Goal: Information Seeking & Learning: Learn about a topic

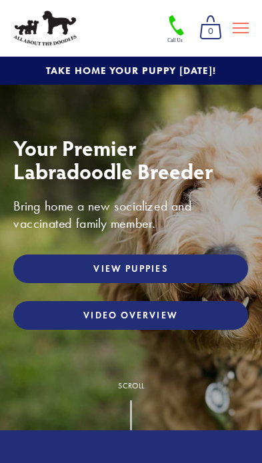
click at [59, 266] on link "View Puppies" at bounding box center [130, 268] width 234 height 29
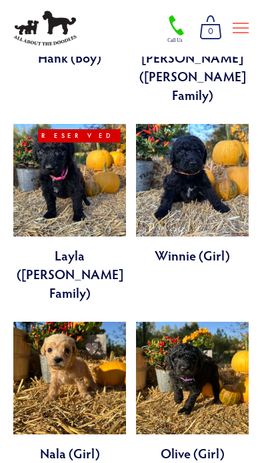
scroll to position [2545, 0]
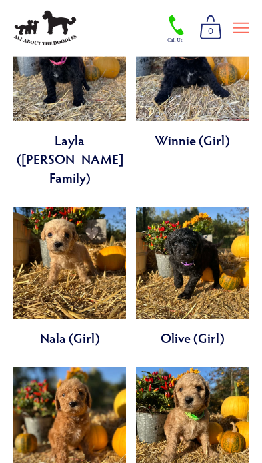
click at [35, 367] on link at bounding box center [69, 437] width 113 height 140
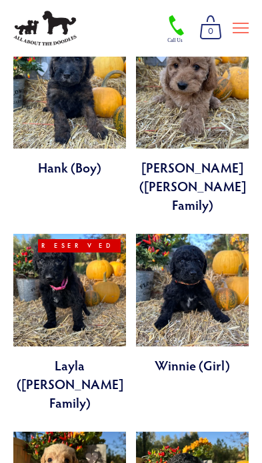
scroll to position [2319, 0]
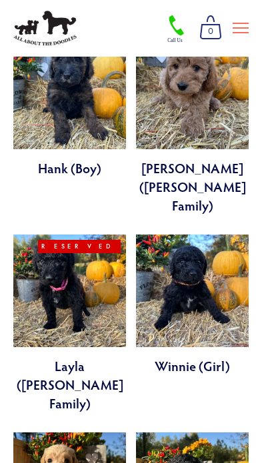
click at [30, 234] on link at bounding box center [69, 323] width 113 height 178
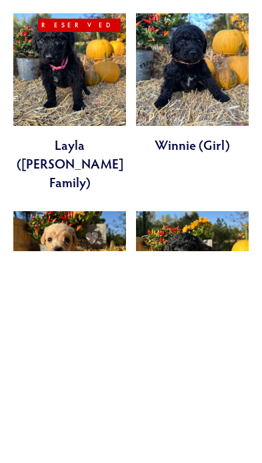
scroll to position [2326, 0]
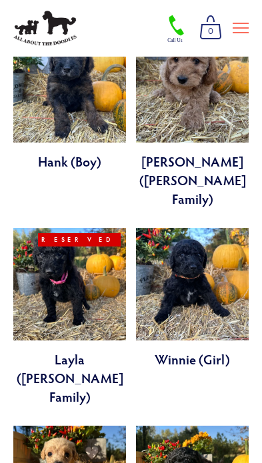
click at [30, 228] on link at bounding box center [69, 317] width 113 height 178
click at [33, 228] on link at bounding box center [69, 317] width 113 height 178
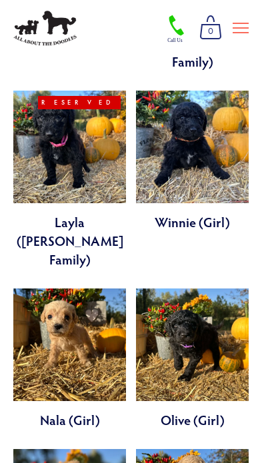
scroll to position [2471, 0]
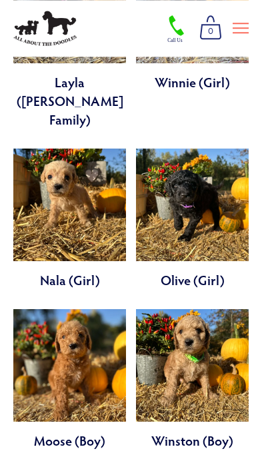
scroll to position [2602, 0]
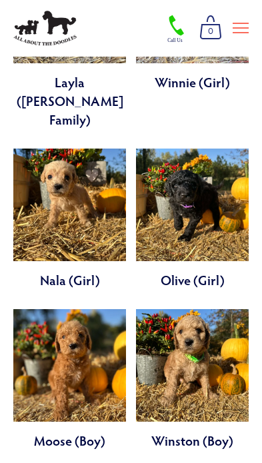
click at [27, 309] on link at bounding box center [69, 379] width 113 height 140
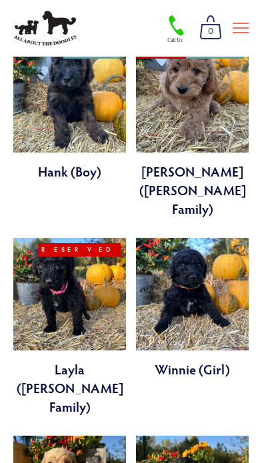
scroll to position [2315, 0]
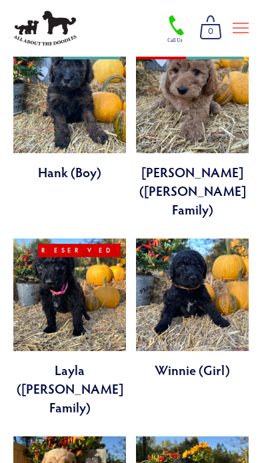
click at [226, 238] on link at bounding box center [192, 308] width 113 height 140
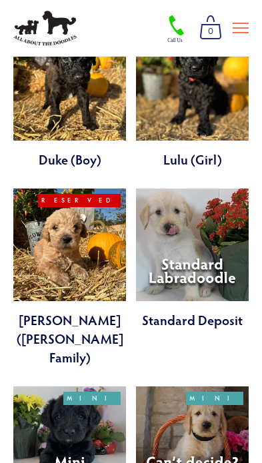
scroll to position [2604, 0]
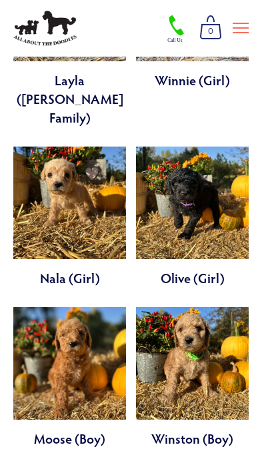
click at [23, 307] on link at bounding box center [69, 377] width 113 height 140
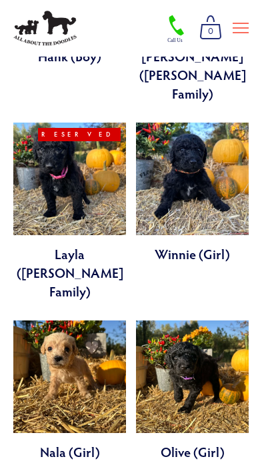
scroll to position [2430, 0]
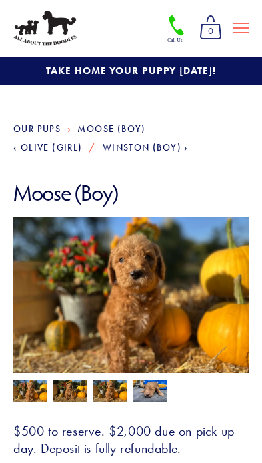
click at [61, 383] on img at bounding box center [69, 391] width 33 height 25
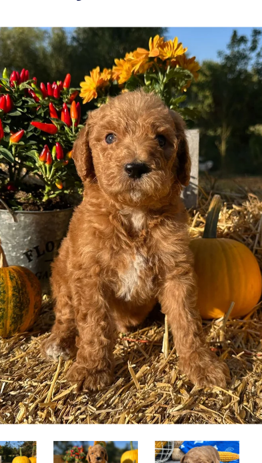
click at [93, 379] on img at bounding box center [109, 391] width 33 height 25
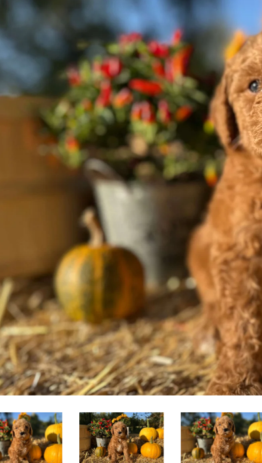
click at [13, 379] on img at bounding box center [29, 391] width 33 height 25
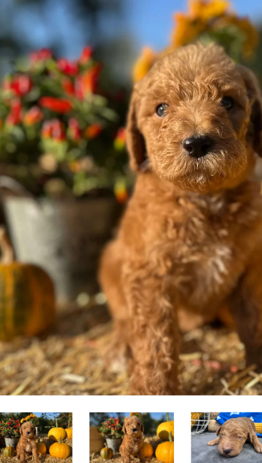
click at [133, 378] on img at bounding box center [149, 390] width 33 height 25
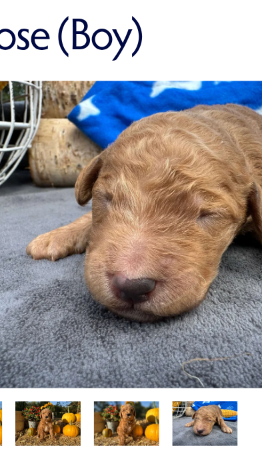
scroll to position [7, 0]
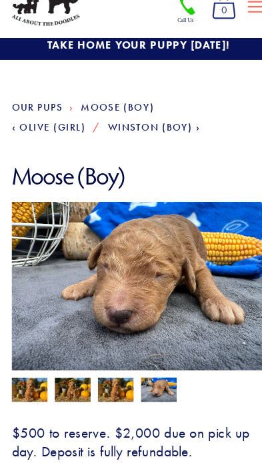
click at [66, 372] on img at bounding box center [69, 384] width 33 height 25
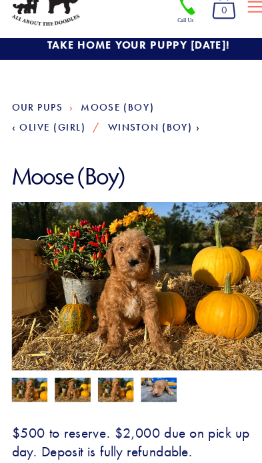
click at [23, 372] on img at bounding box center [29, 384] width 33 height 25
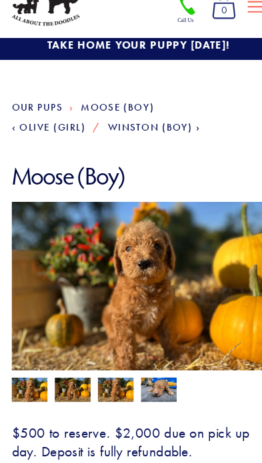
click at [95, 372] on img at bounding box center [109, 384] width 33 height 25
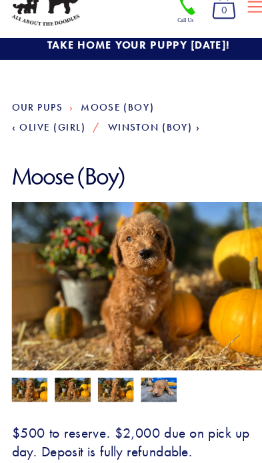
click at [53, 372] on img at bounding box center [69, 384] width 33 height 25
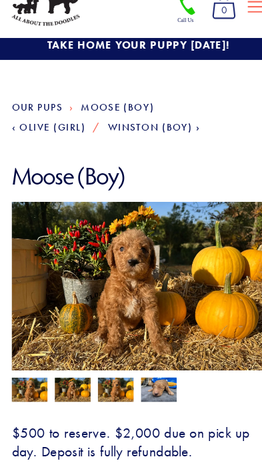
click at [101, 372] on img at bounding box center [109, 384] width 33 height 25
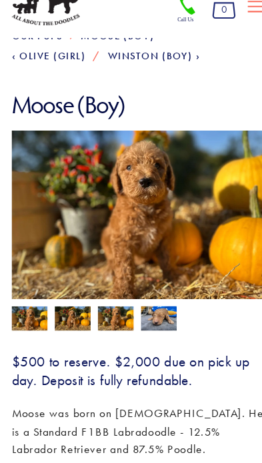
scroll to position [126, 0]
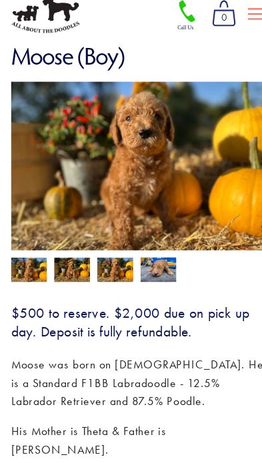
click at [25, 254] on img at bounding box center [29, 266] width 33 height 25
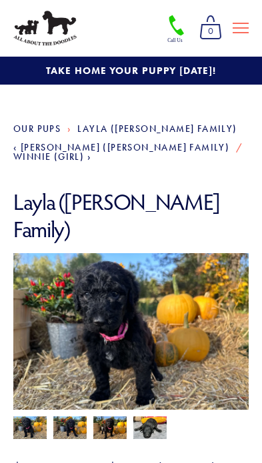
click at [44, 416] on img at bounding box center [29, 428] width 33 height 25
click at [94, 416] on img at bounding box center [109, 428] width 33 height 25
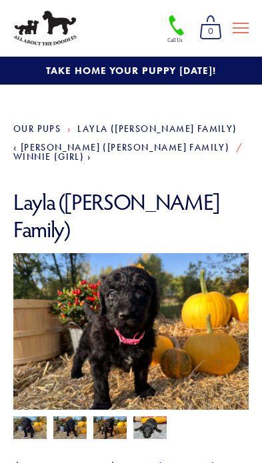
click at [65, 416] on img at bounding box center [69, 428] width 33 height 25
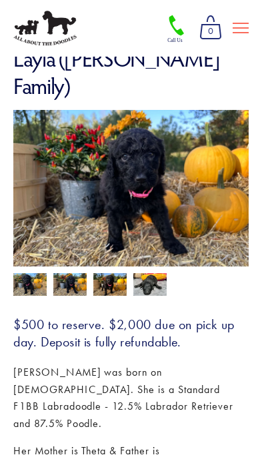
scroll to position [141, 0]
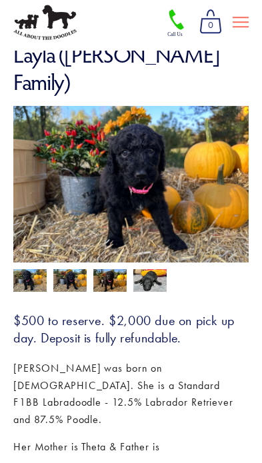
click at [141, 274] on img at bounding box center [149, 286] width 33 height 25
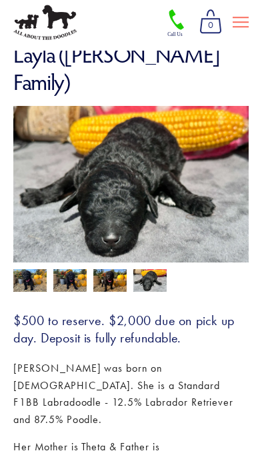
click at [27, 275] on img at bounding box center [29, 287] width 33 height 25
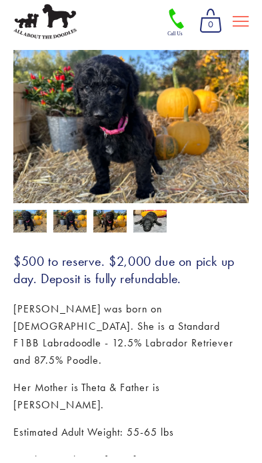
scroll to position [204, 0]
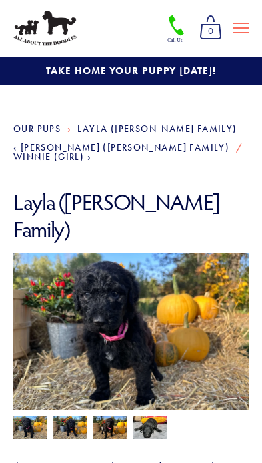
click at [61, 416] on img at bounding box center [69, 428] width 33 height 25
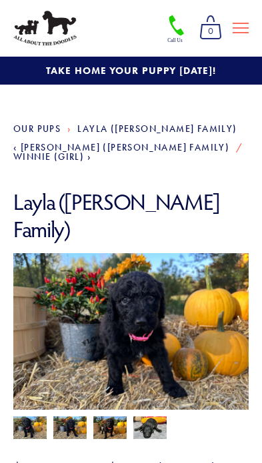
click at [100, 416] on img at bounding box center [109, 428] width 33 height 25
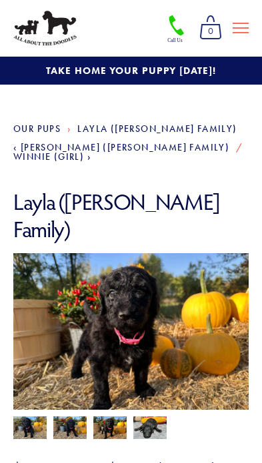
click at [29, 416] on img at bounding box center [29, 428] width 33 height 25
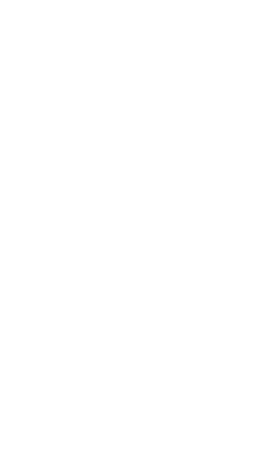
scroll to position [121, 0]
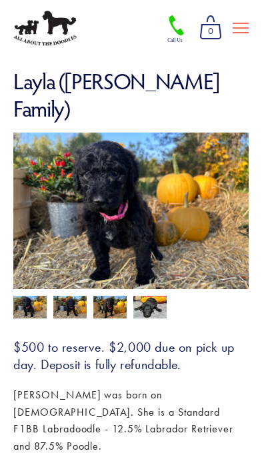
click at [46, 296] on img at bounding box center [29, 308] width 33 height 25
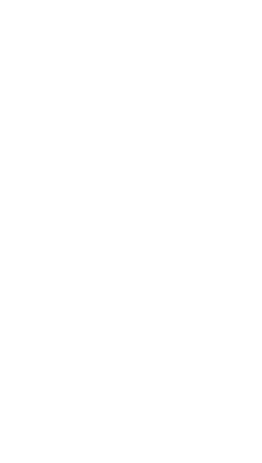
scroll to position [85, 0]
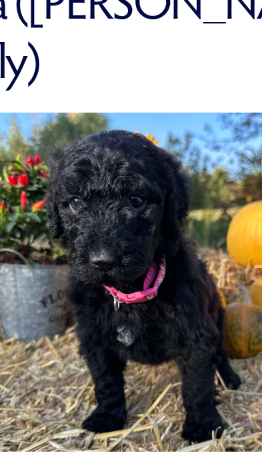
click at [53, 332] on img at bounding box center [69, 344] width 33 height 25
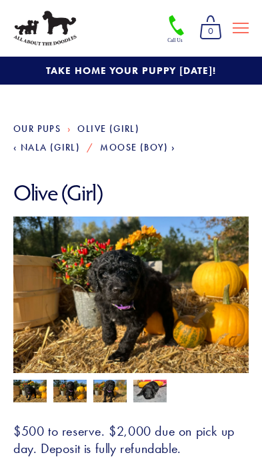
click at [57, 393] on img at bounding box center [69, 391] width 33 height 25
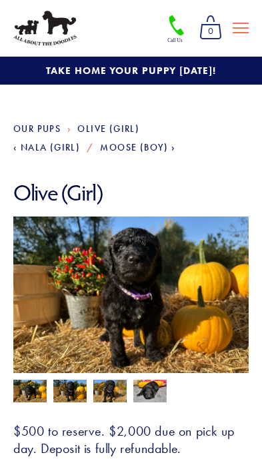
click at [108, 392] on img at bounding box center [109, 391] width 33 height 25
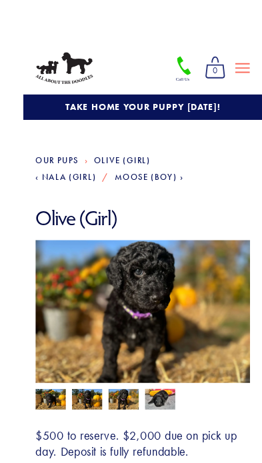
scroll to position [1, 0]
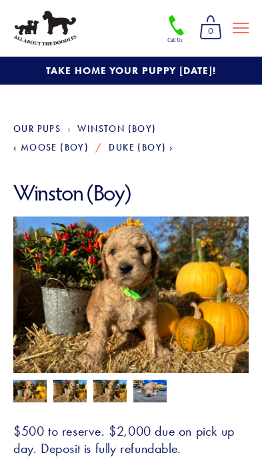
click at [65, 392] on img at bounding box center [69, 391] width 33 height 25
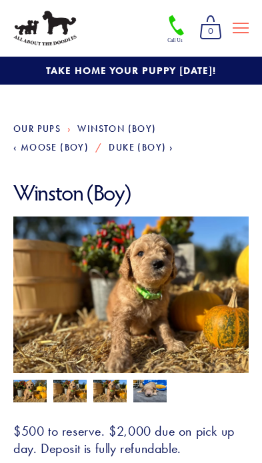
click at [105, 398] on img at bounding box center [109, 391] width 33 height 25
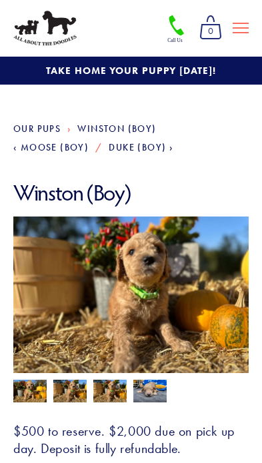
click at [23, 391] on img at bounding box center [29, 391] width 33 height 25
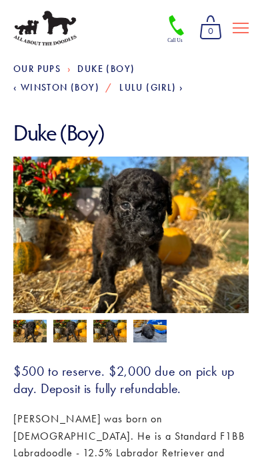
scroll to position [61, 0]
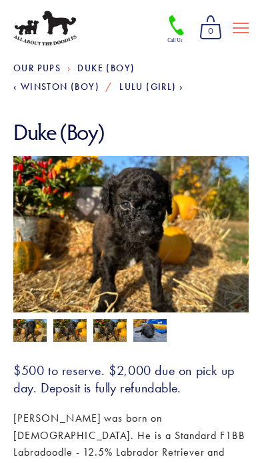
click at [65, 330] on img at bounding box center [69, 331] width 33 height 25
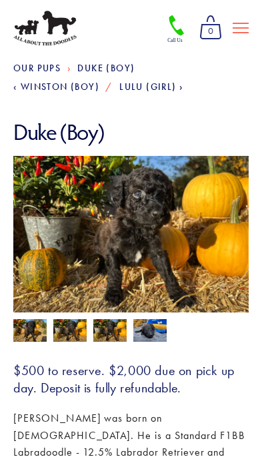
click at [105, 329] on img at bounding box center [109, 331] width 33 height 25
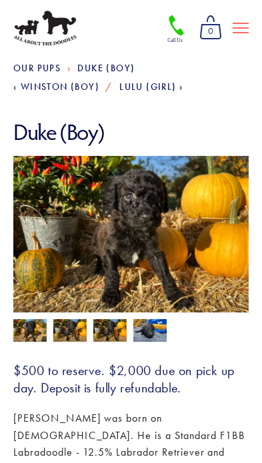
scroll to position [60, 0]
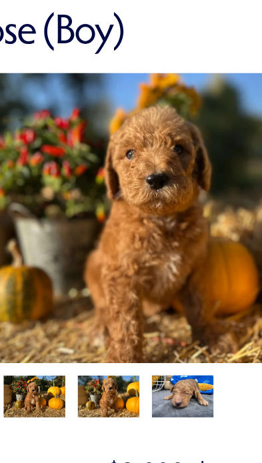
click at [53, 379] on img at bounding box center [69, 391] width 33 height 25
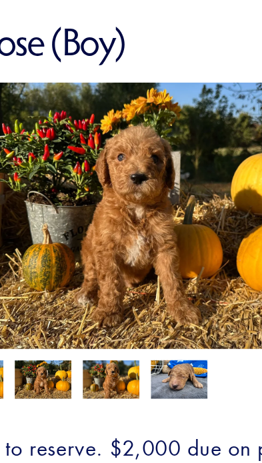
click at [93, 379] on img at bounding box center [109, 391] width 33 height 25
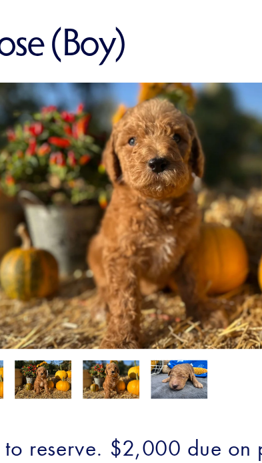
click at [53, 379] on img at bounding box center [69, 391] width 33 height 25
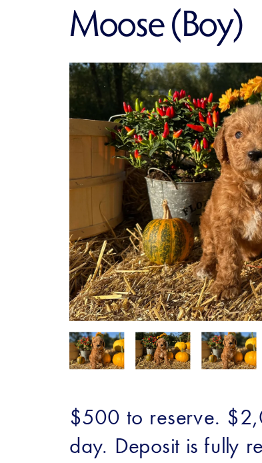
scroll to position [8, 0]
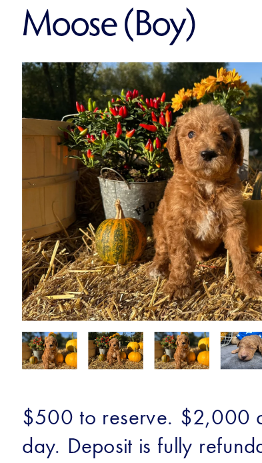
click at [36, 372] on img at bounding box center [29, 384] width 33 height 25
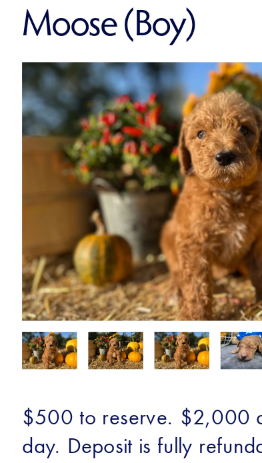
click at [63, 372] on img at bounding box center [69, 384] width 33 height 25
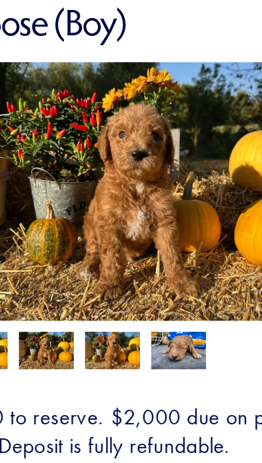
click at [93, 372] on img at bounding box center [109, 384] width 33 height 25
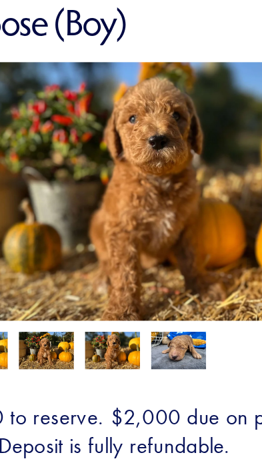
click at [53, 372] on img at bounding box center [69, 384] width 33 height 25
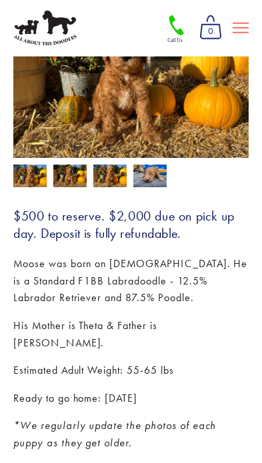
scroll to position [218, 0]
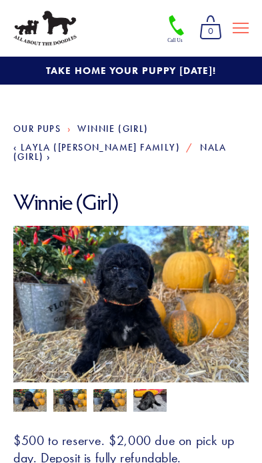
click at [65, 389] on img at bounding box center [69, 401] width 33 height 25
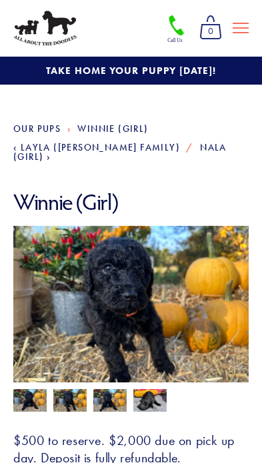
click at [102, 393] on img at bounding box center [109, 401] width 33 height 25
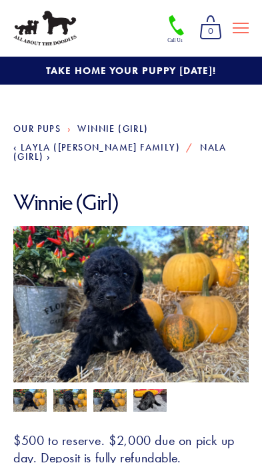
click at [146, 372] on img at bounding box center [130, 314] width 235 height 176
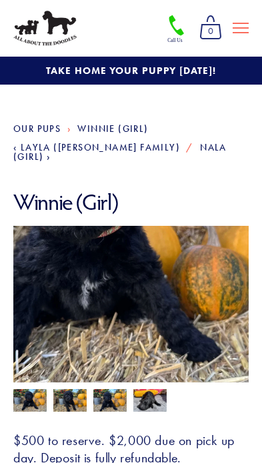
click at [23, 394] on img at bounding box center [29, 401] width 33 height 25
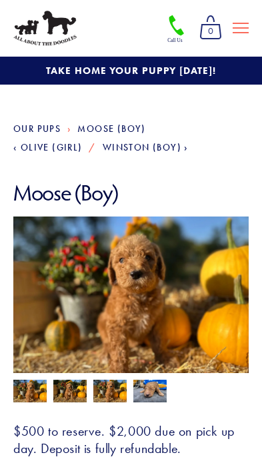
click at [65, 392] on img at bounding box center [69, 391] width 33 height 25
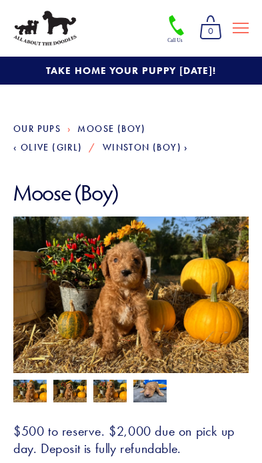
click at [104, 400] on img at bounding box center [109, 391] width 33 height 25
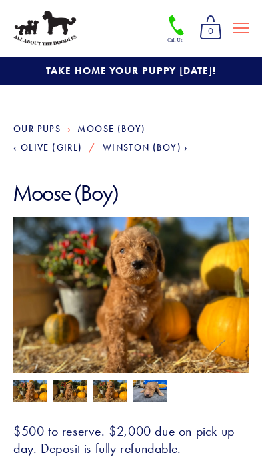
click at [29, 389] on img at bounding box center [29, 391] width 33 height 25
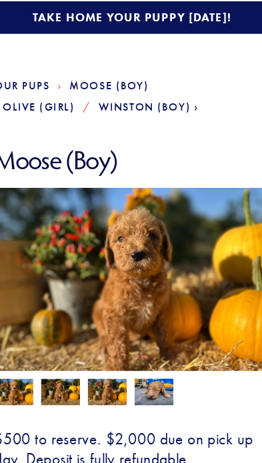
scroll to position [12, 0]
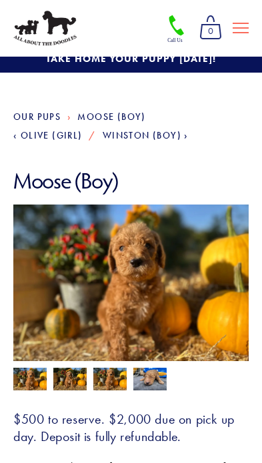
click at [105, 383] on img at bounding box center [109, 380] width 33 height 25
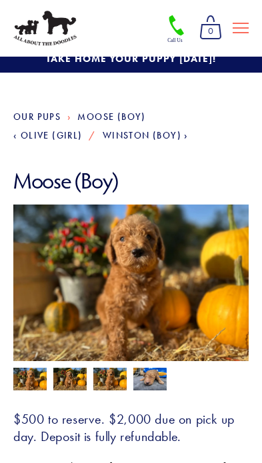
click at [75, 377] on img at bounding box center [69, 380] width 33 height 25
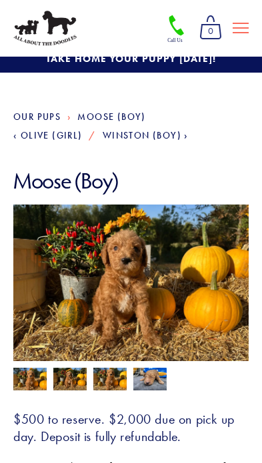
click at [31, 370] on img at bounding box center [29, 380] width 33 height 25
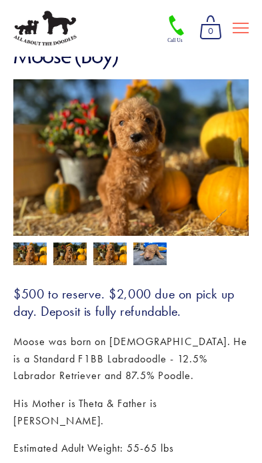
scroll to position [170, 0]
